Goal: Transaction & Acquisition: Book appointment/travel/reservation

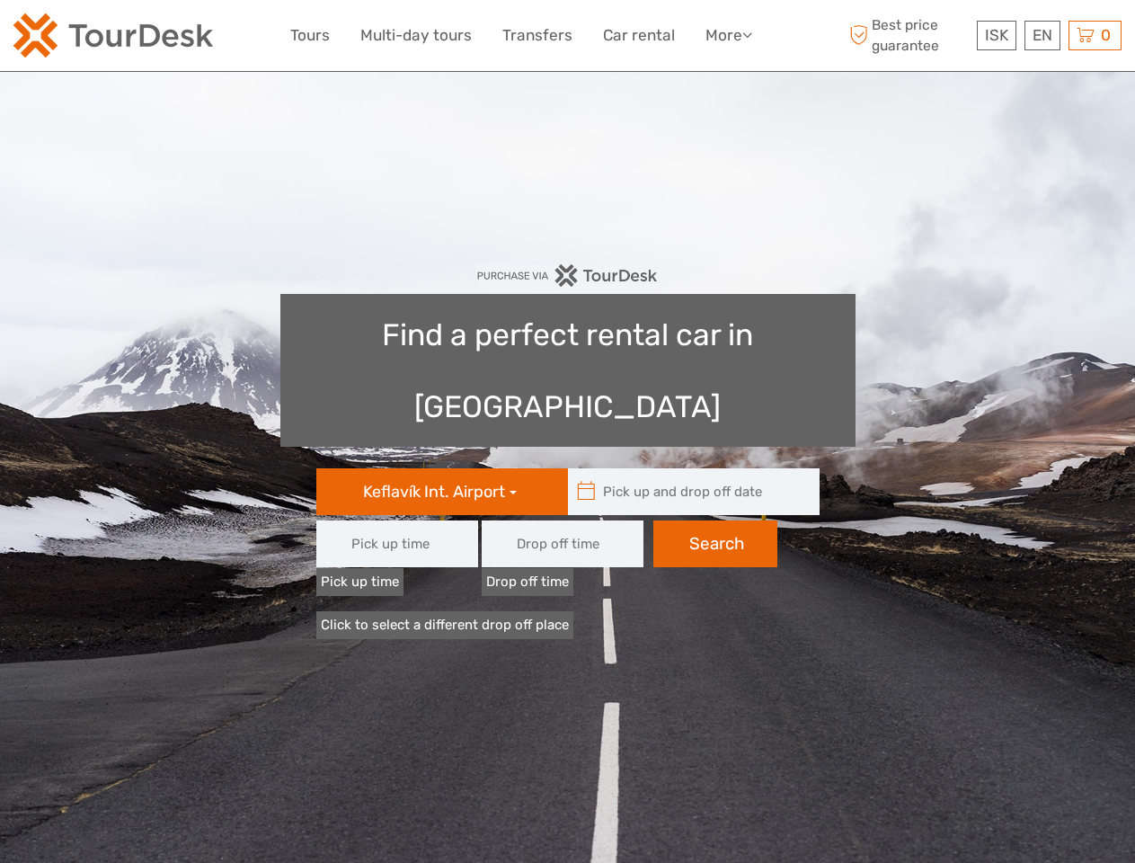
type input "08:00"
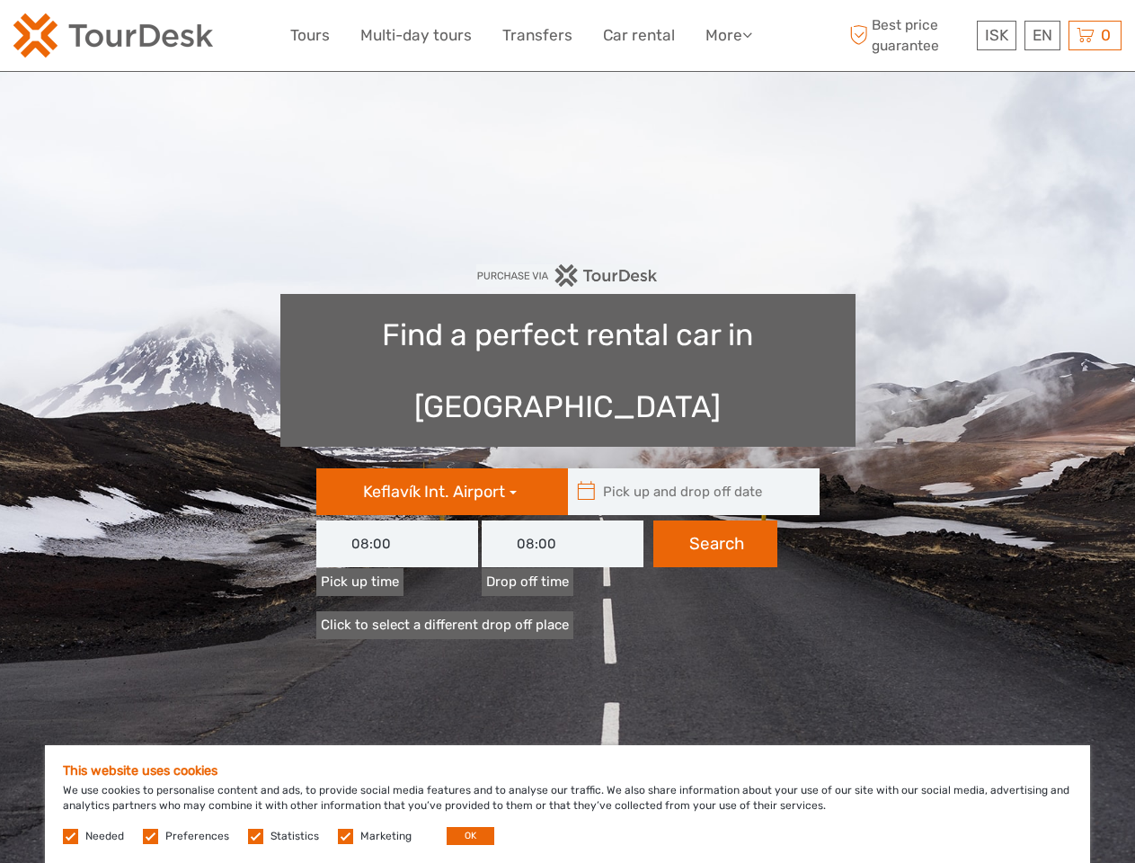
click at [727, 35] on link "More" at bounding box center [728, 35] width 47 height 26
click at [749, 34] on icon at bounding box center [747, 34] width 10 height 15
click at [996, 35] on span "ISK" at bounding box center [996, 35] width 23 height 18
click at [1042, 35] on div "EN English Español Deutsch" at bounding box center [1042, 36] width 36 height 30
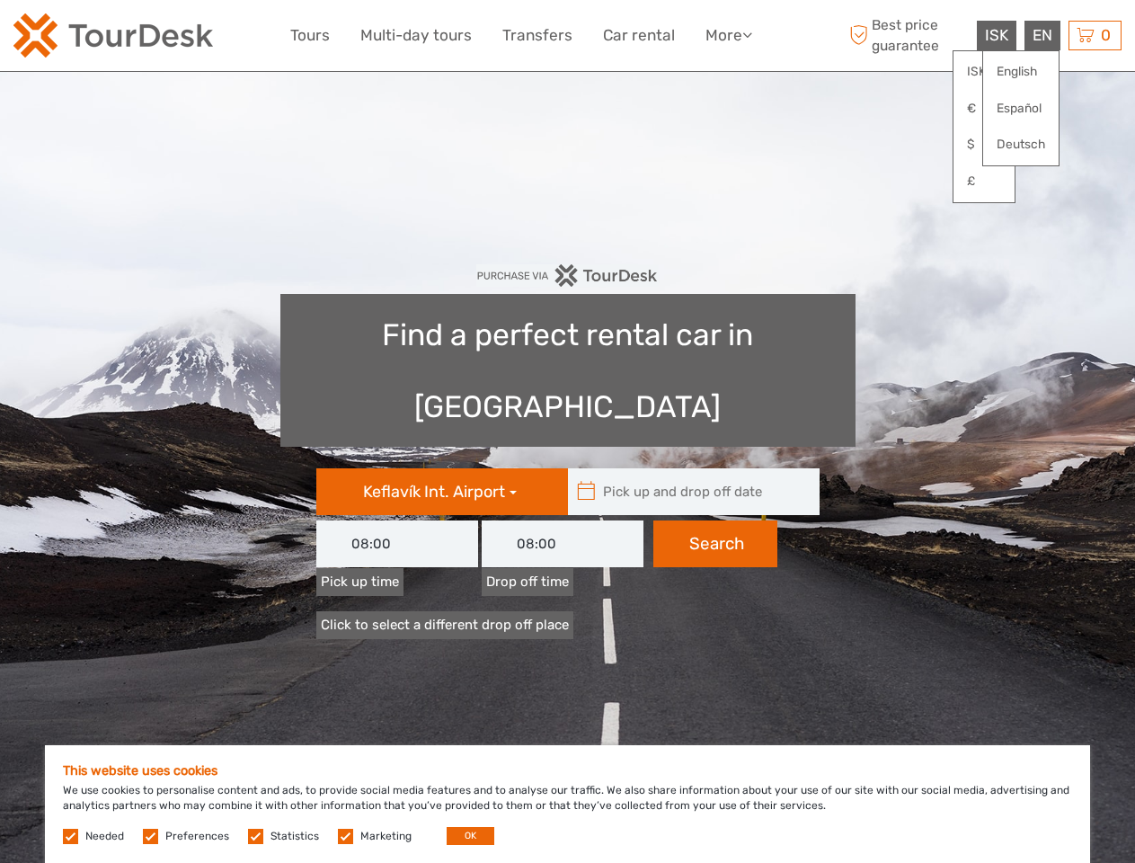
click at [1095, 35] on div "0 Items Total 0 ISK Checkout The shopping cart is empty." at bounding box center [1095, 36] width 53 height 30
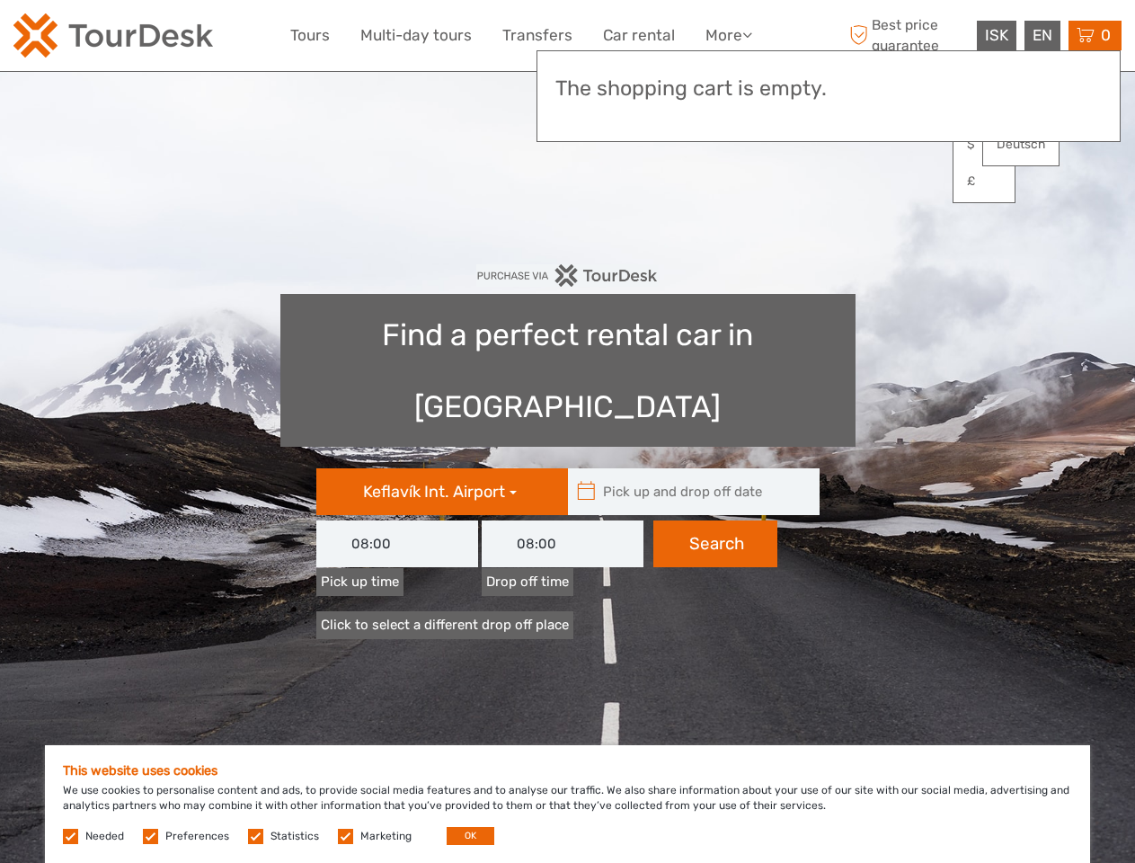
click at [586, 477] on icon at bounding box center [586, 491] width 19 height 29
click at [689, 468] on input "text" at bounding box center [689, 491] width 243 height 47
type input "[DATE]"
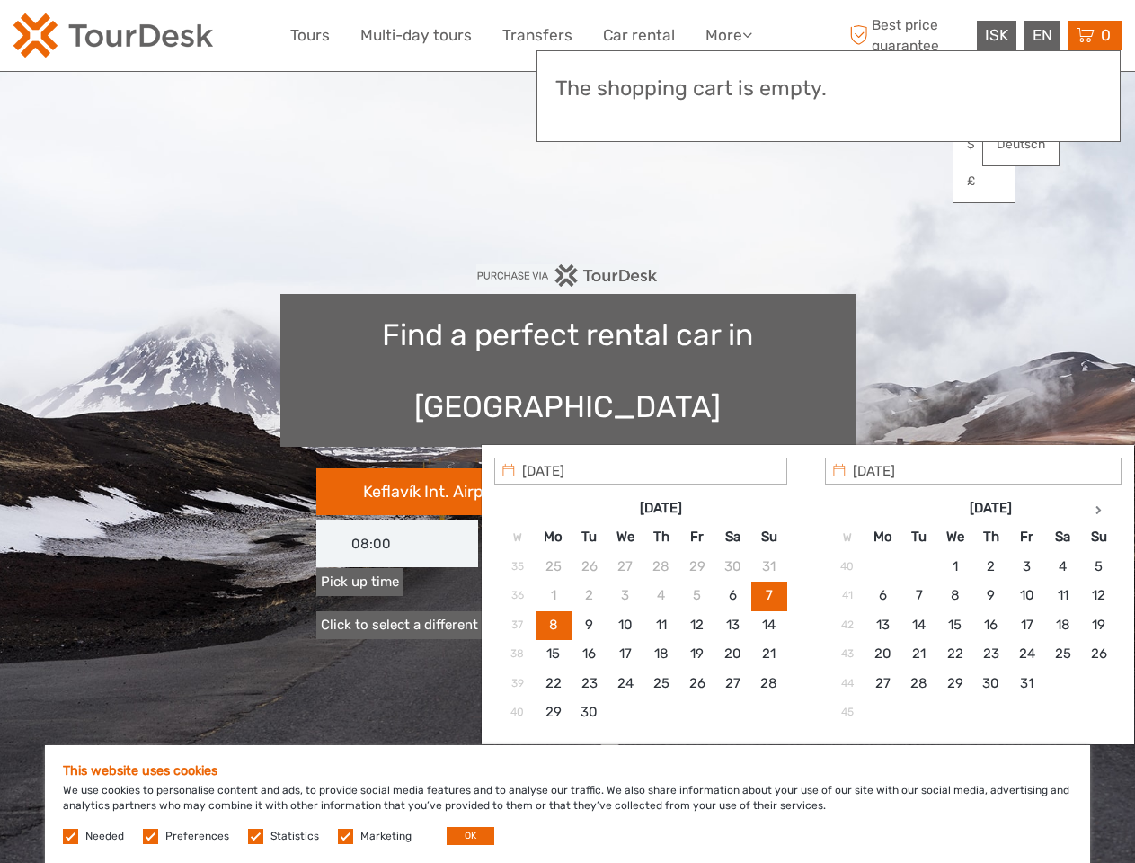
click at [715, 472] on input "[DATE]" at bounding box center [640, 470] width 293 height 27
click at [463, 836] on button "OK" at bounding box center [471, 836] width 48 height 18
type input "[DATE] - [DATE]"
